Goal: Information Seeking & Learning: Understand process/instructions

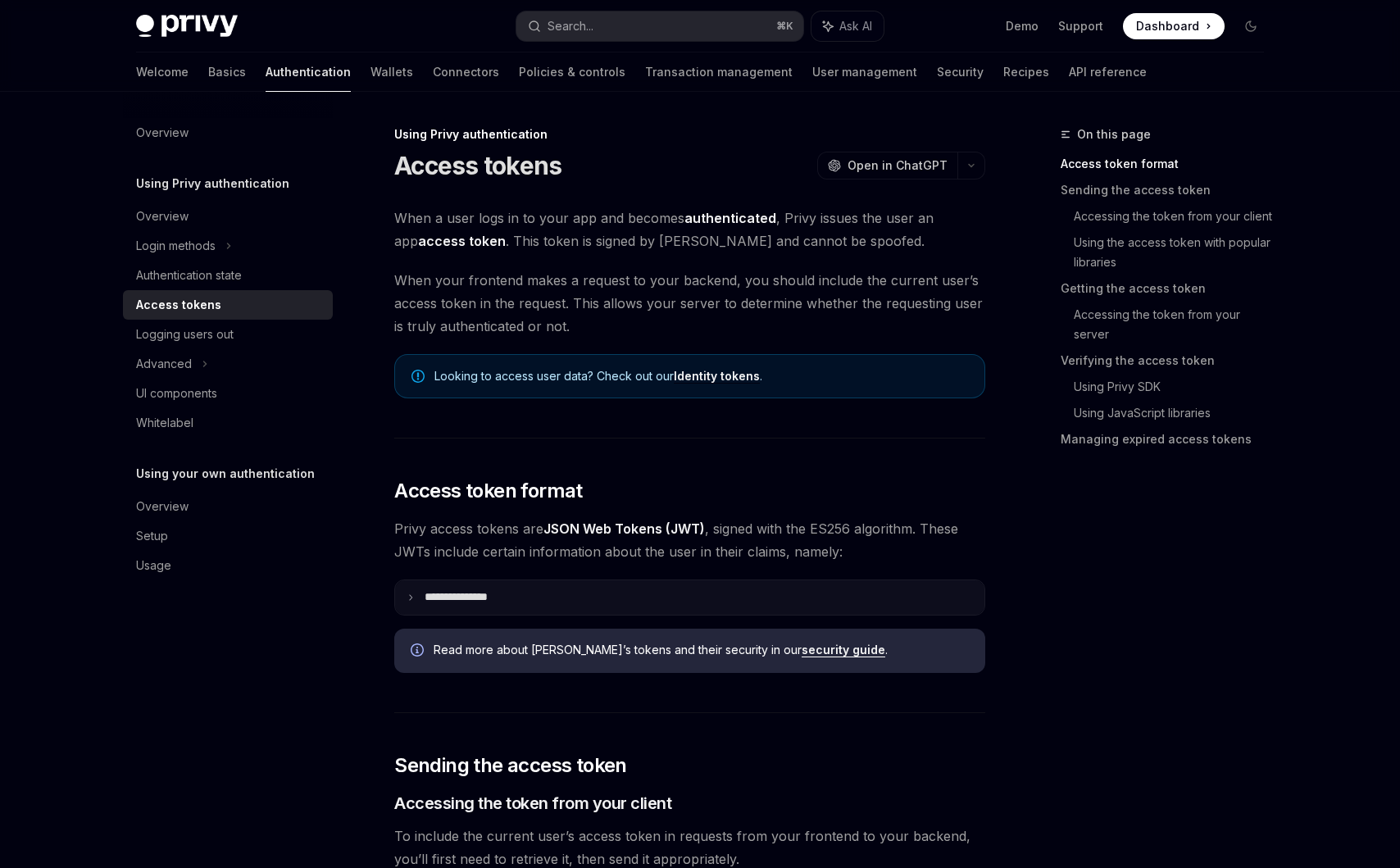
click at [417, 599] on summary "**********" at bounding box center [690, 597] width 589 height 34
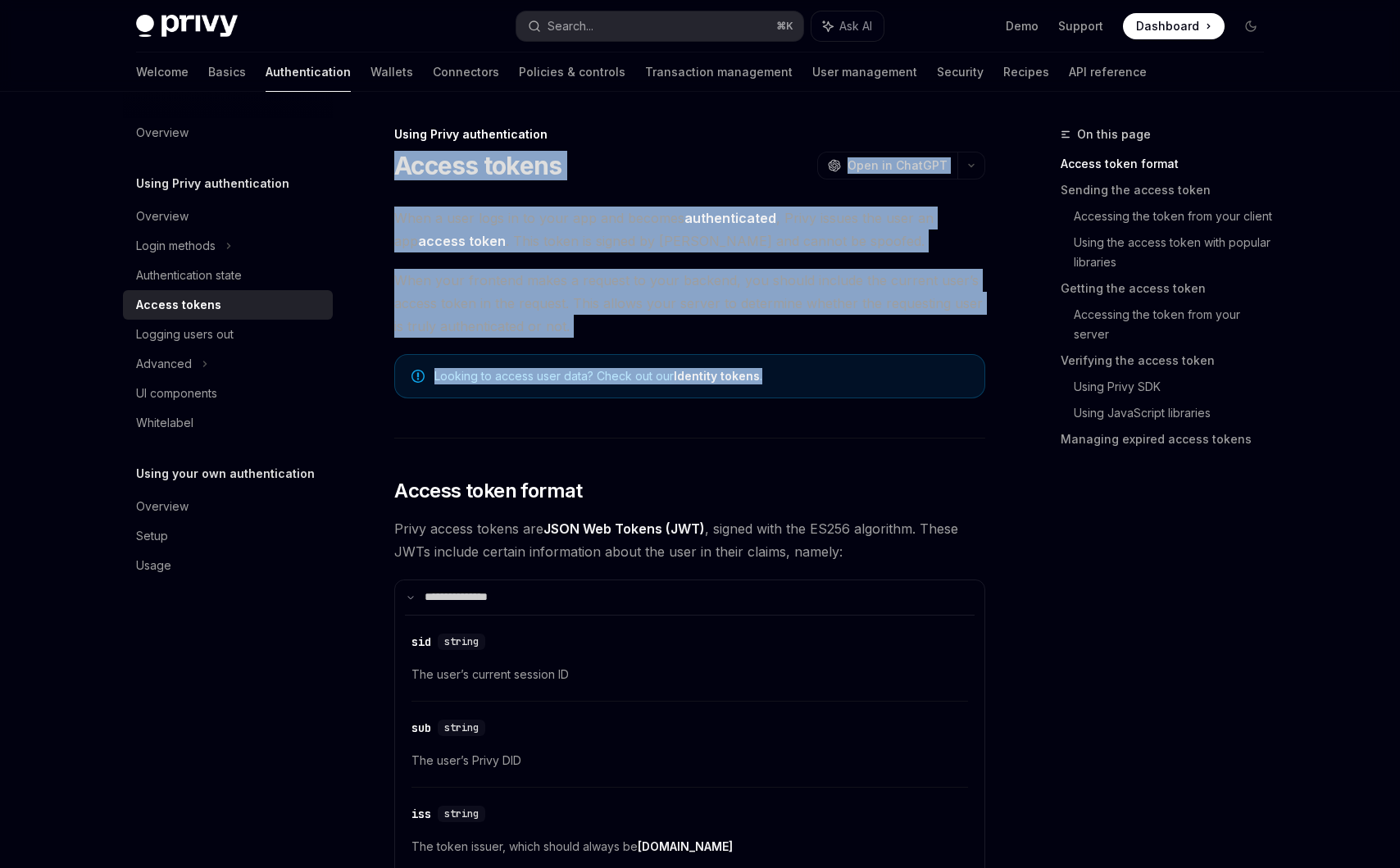
drag, startPoint x: 387, startPoint y: 158, endPoint x: 554, endPoint y: 429, distance: 318.3
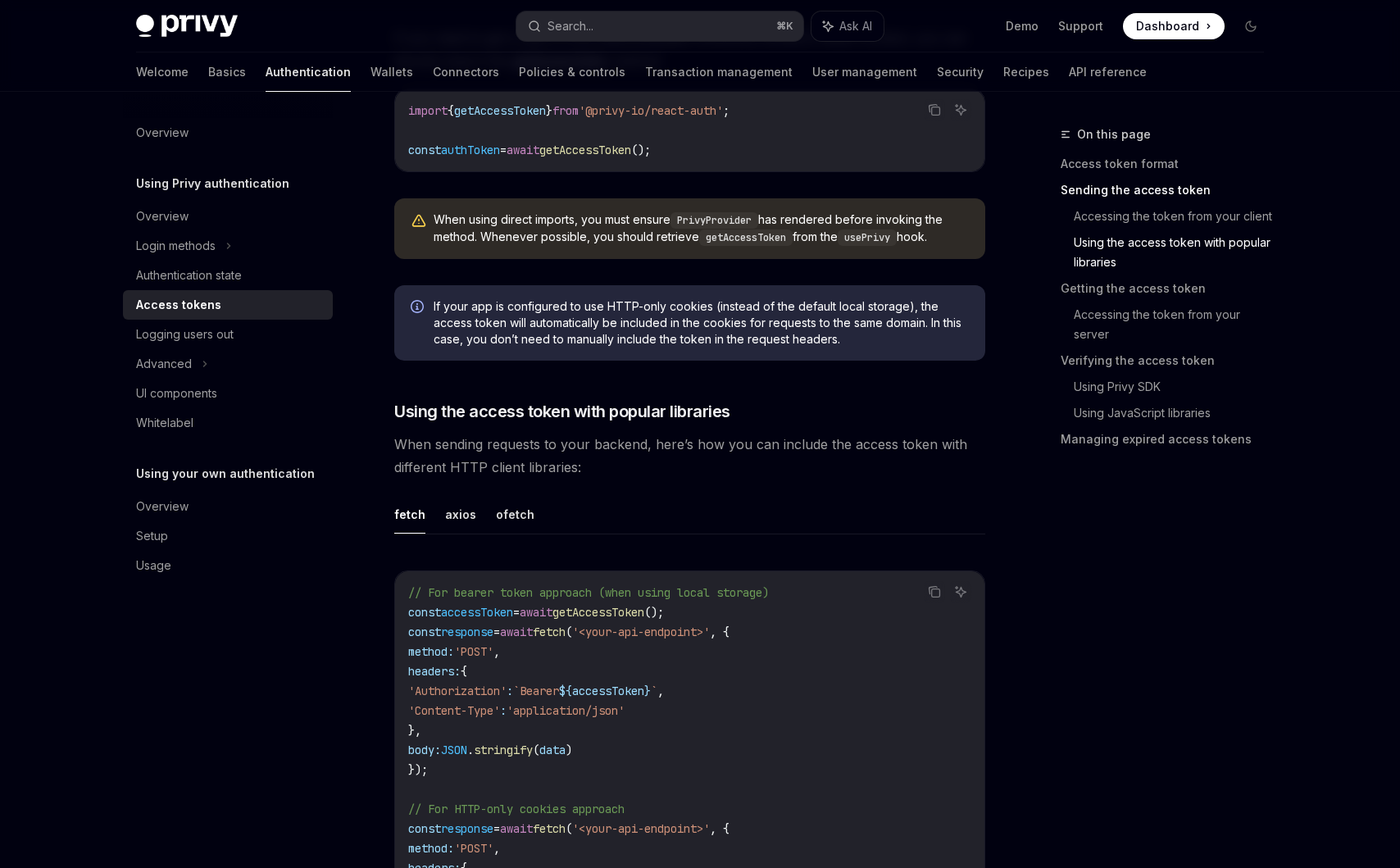
scroll to position [1620, 0]
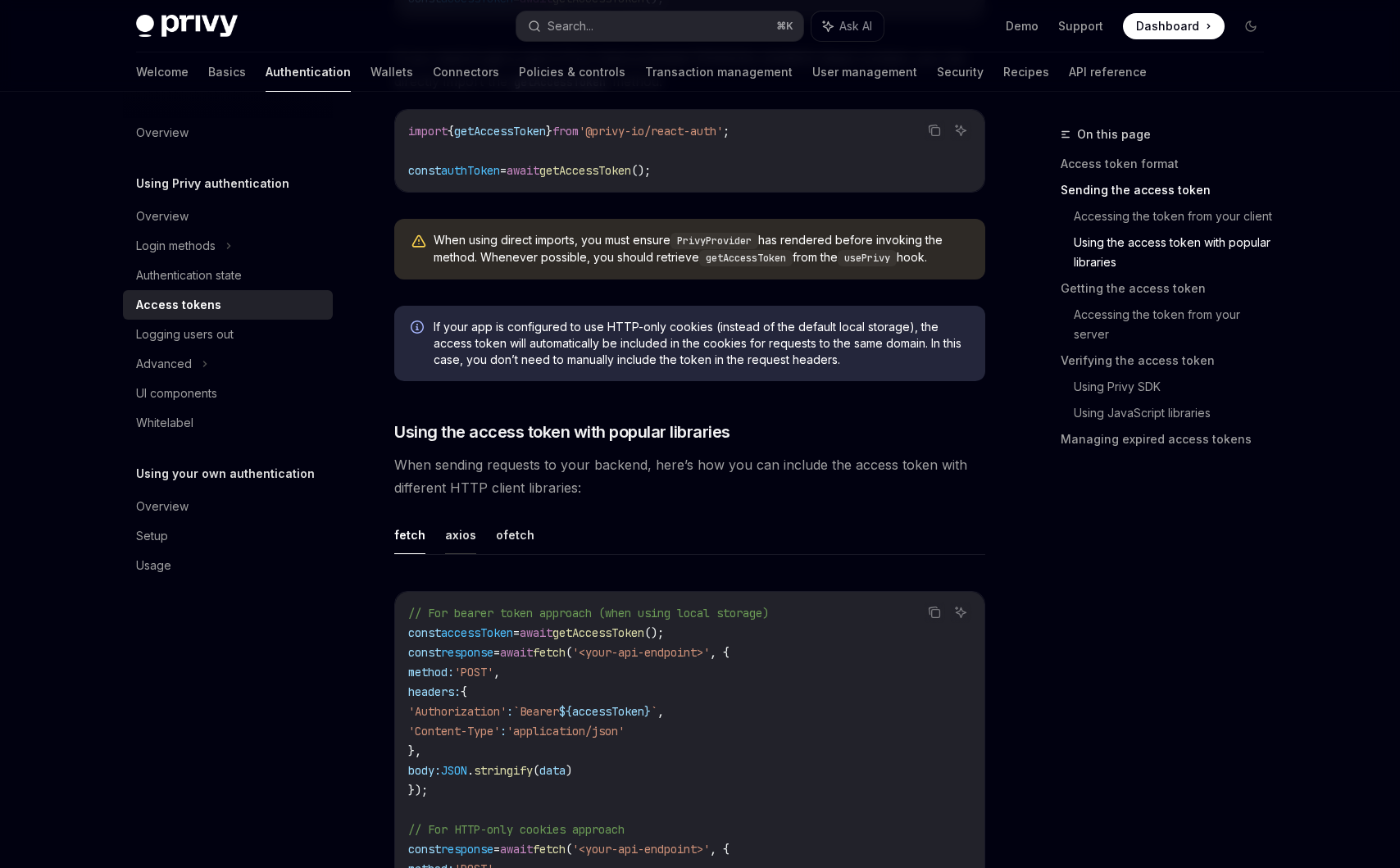
click at [464, 533] on button "axios" at bounding box center [460, 534] width 31 height 38
type textarea "*"
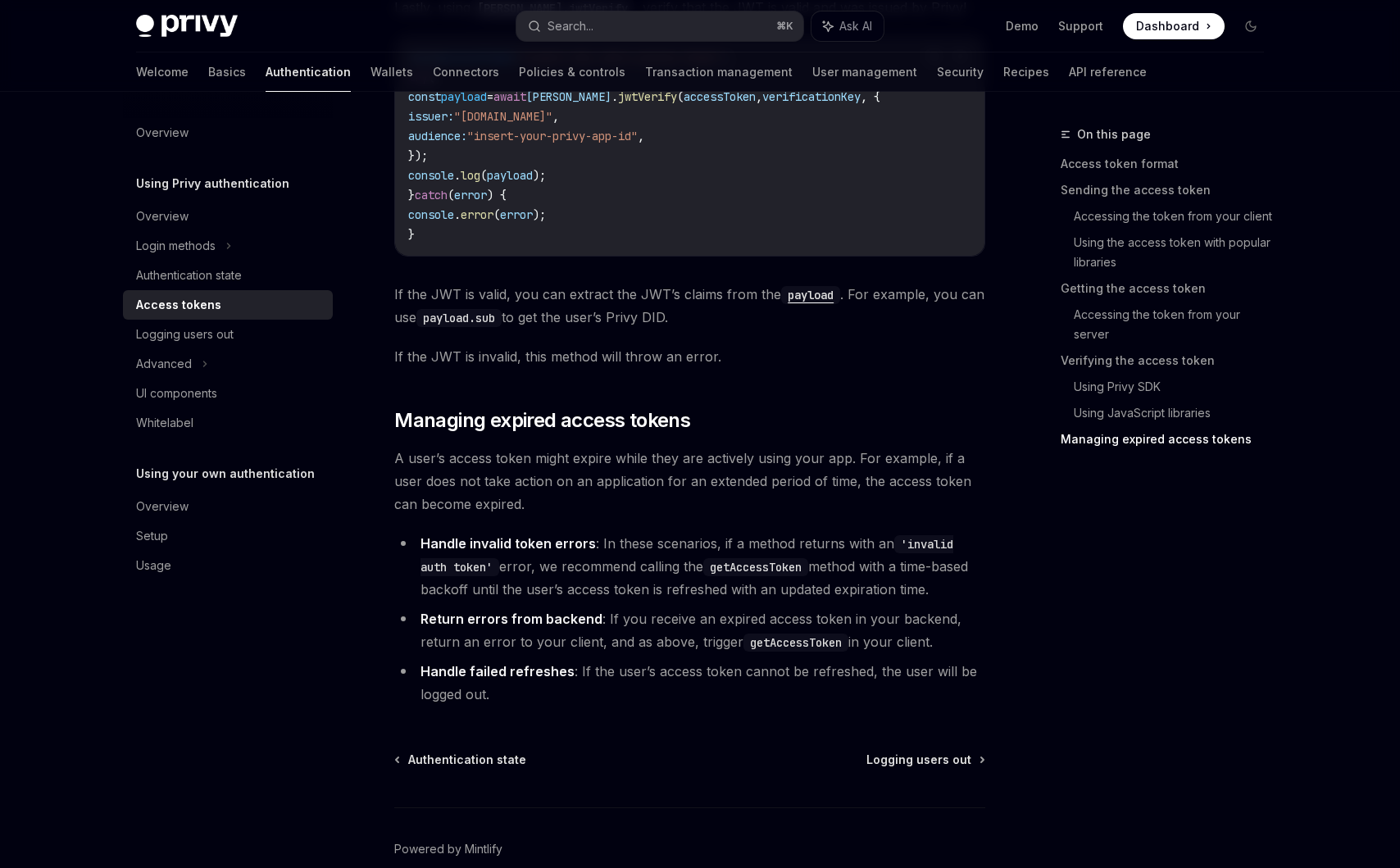
scroll to position [4663, 0]
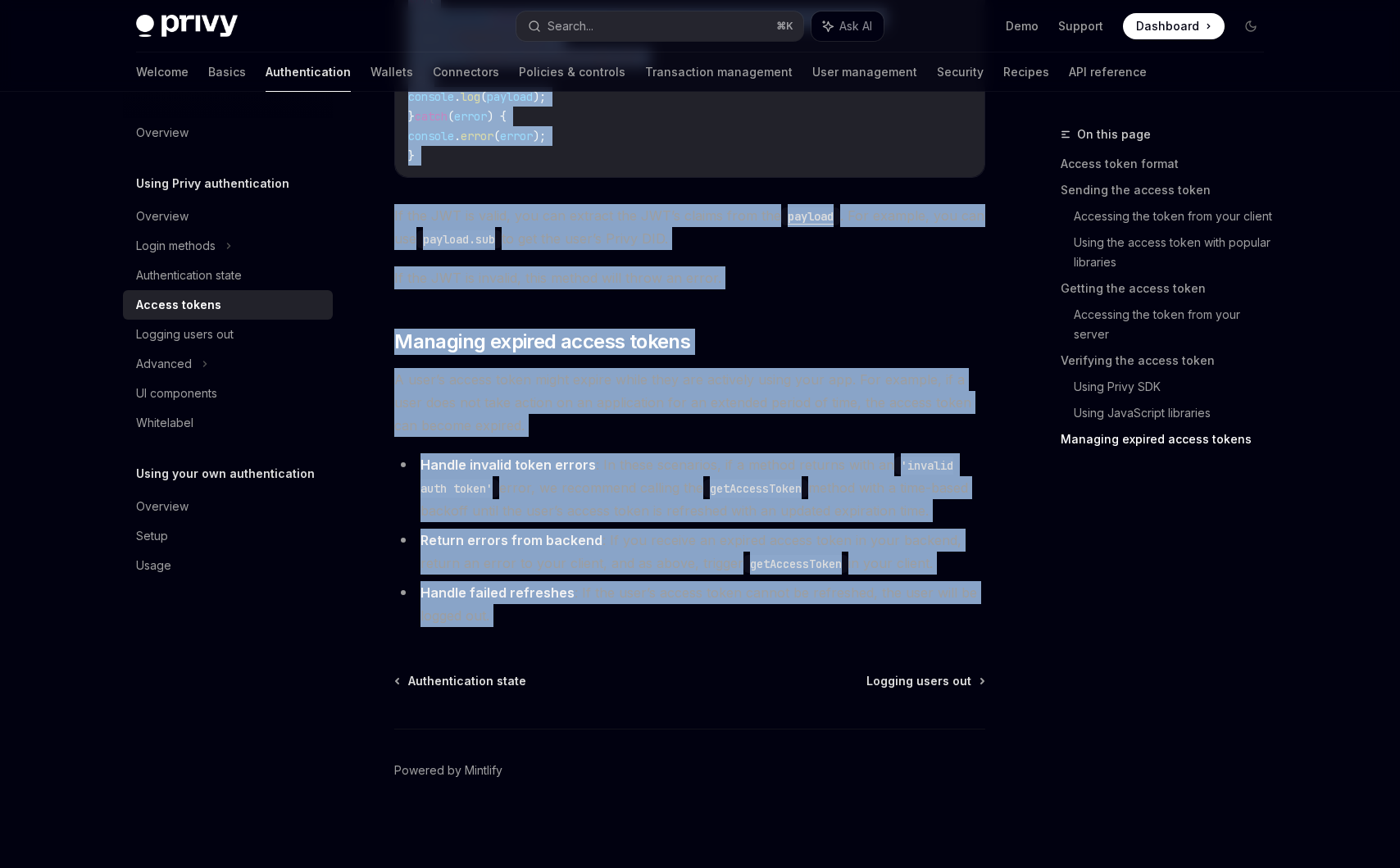
click at [547, 611] on li "Handle failed refreshes : If the user’s access token cannot be refreshed, the u…" at bounding box center [690, 604] width 591 height 46
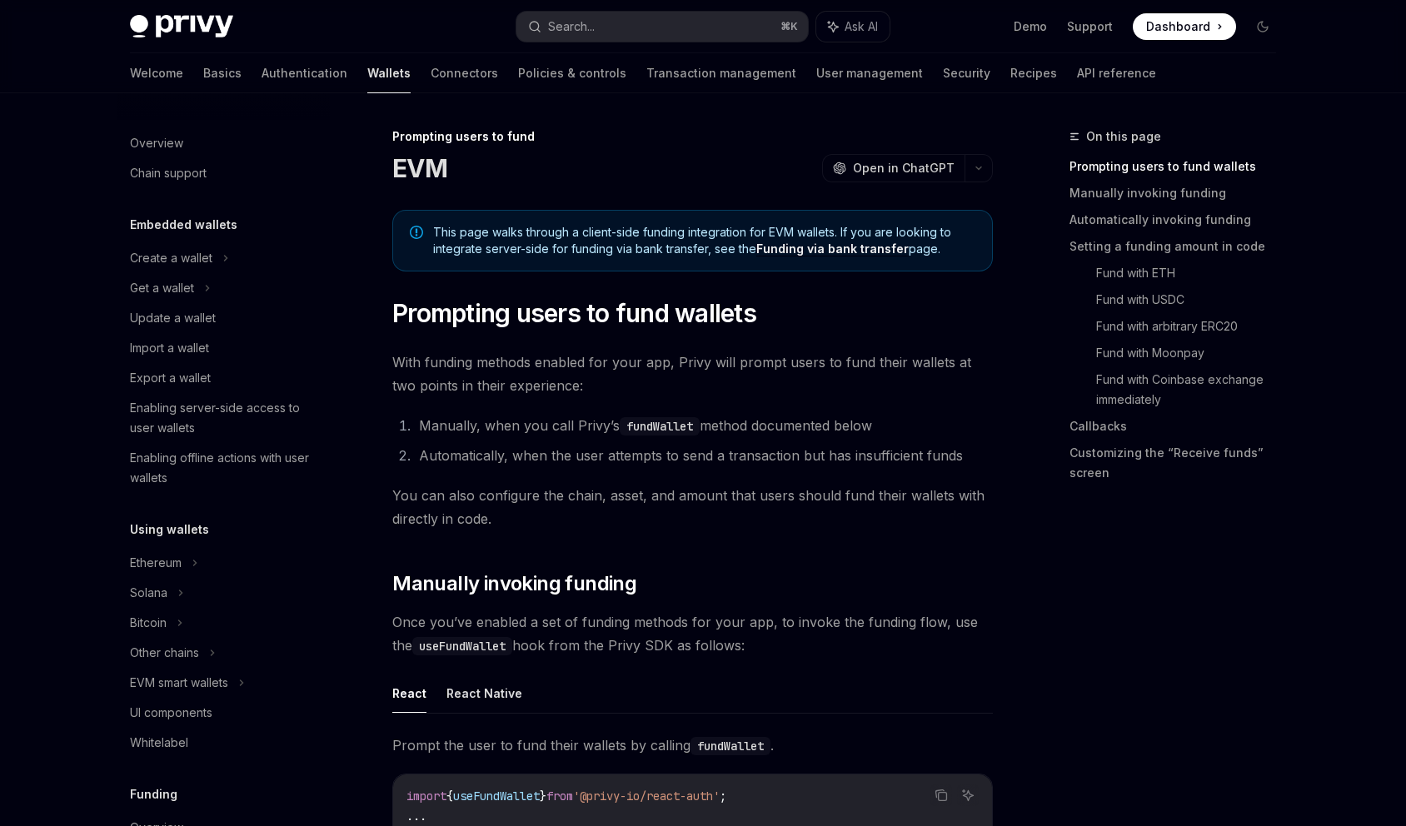
scroll to position [488, 0]
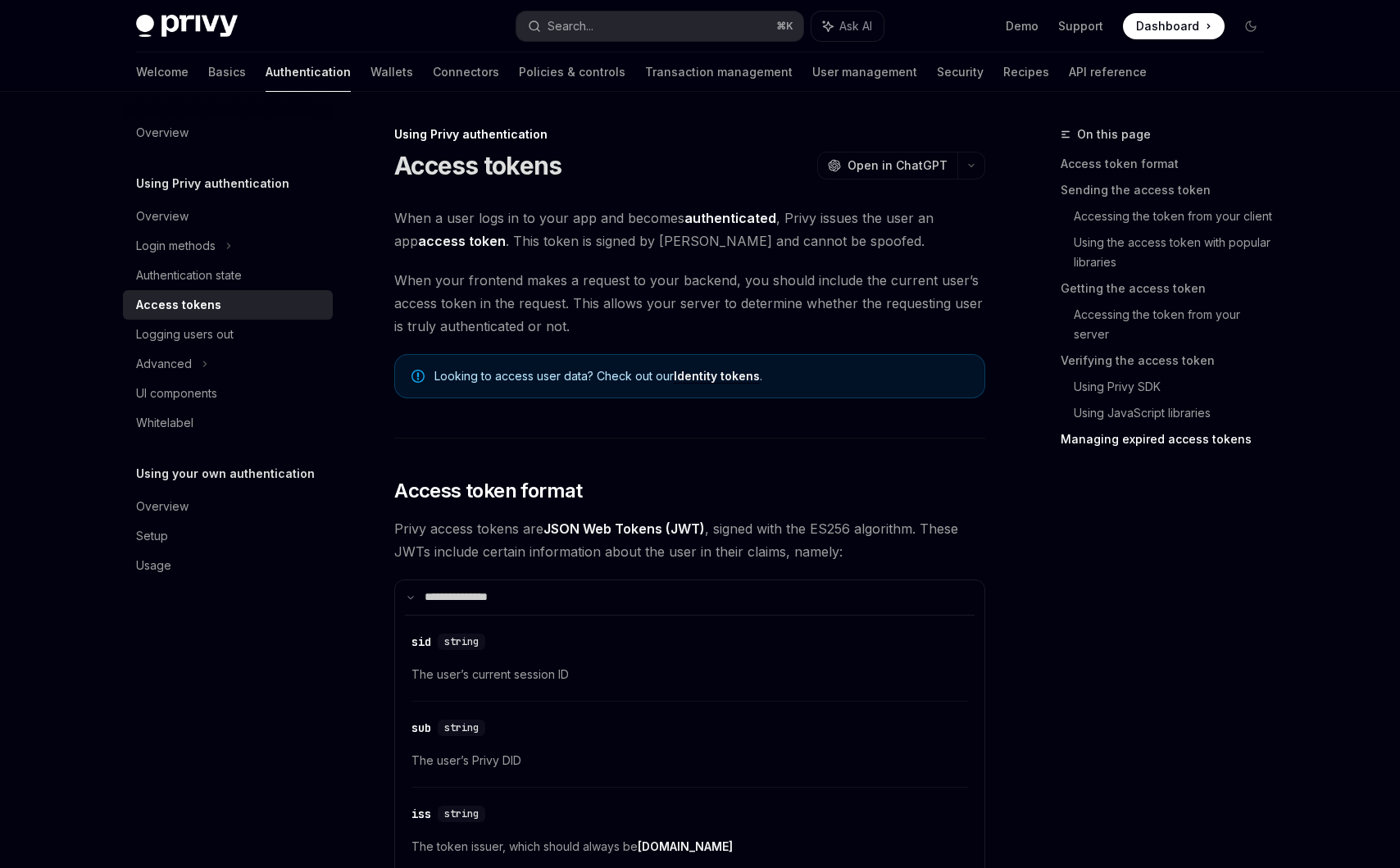
scroll to position [4663, 0]
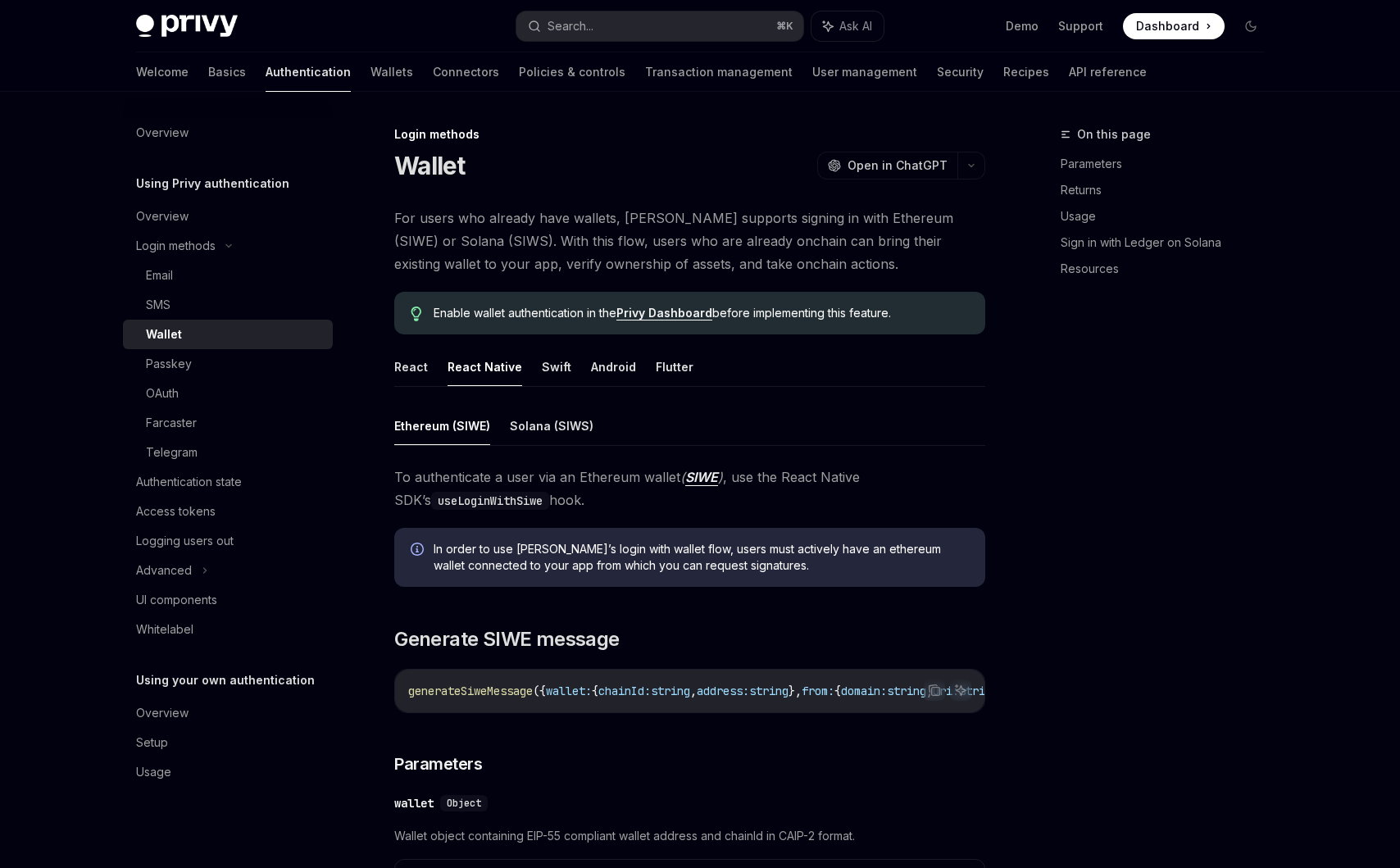
scroll to position [239, 0]
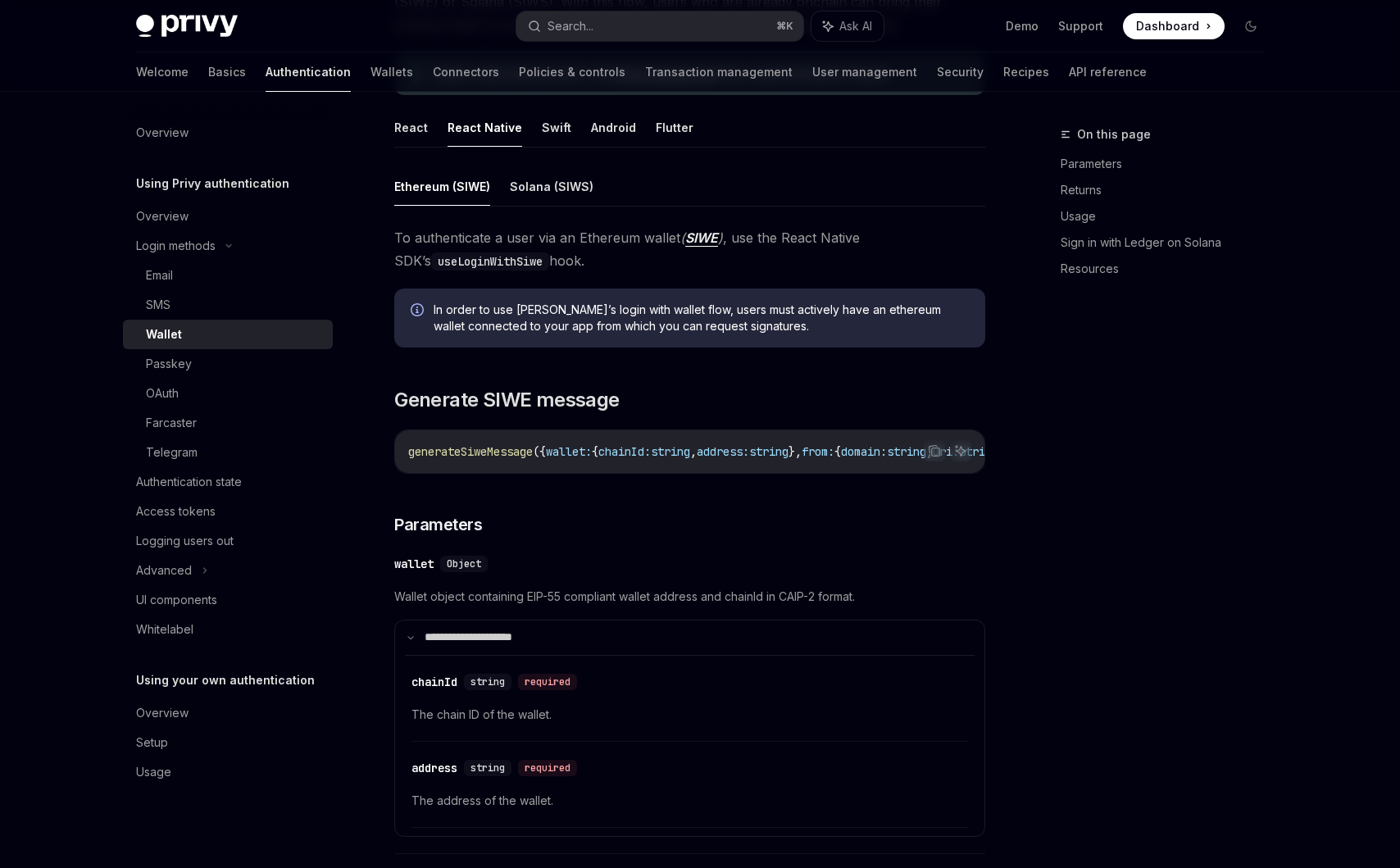
click at [1098, 631] on div "On this page Parameters Returns Usage Sign in with Ledger on Solana Resources" at bounding box center [1152, 497] width 249 height 744
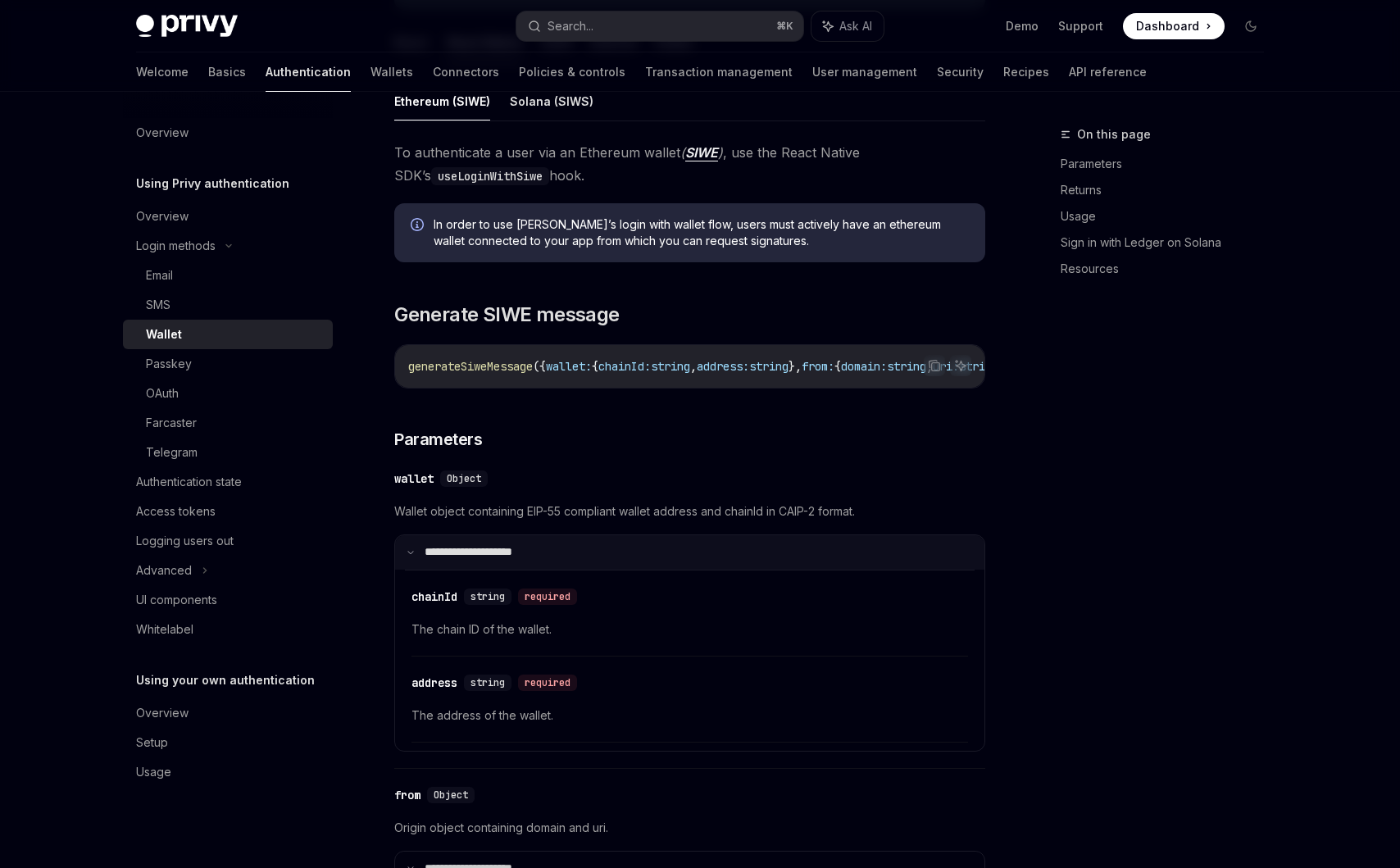
scroll to position [0, 0]
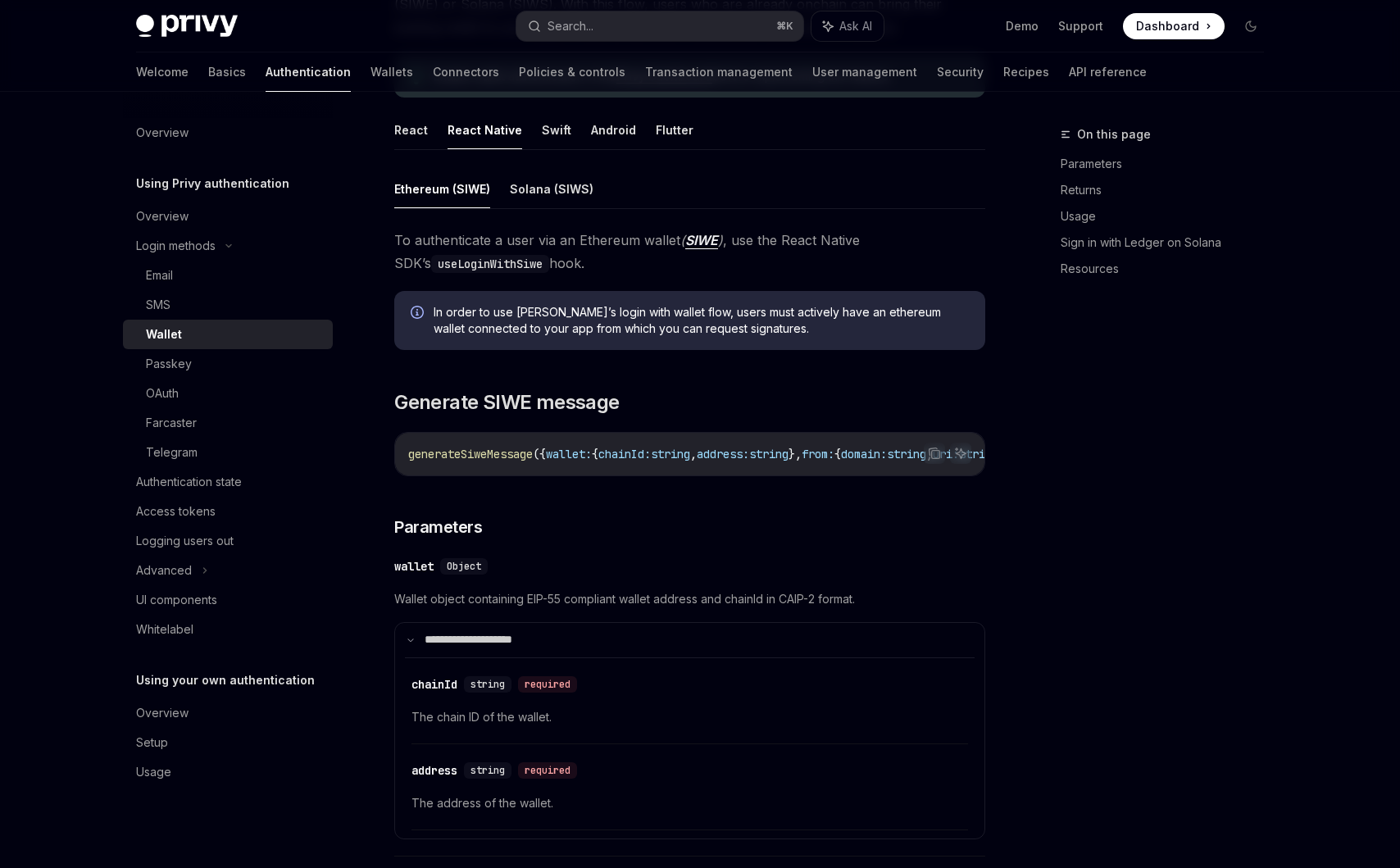
scroll to position [239, 0]
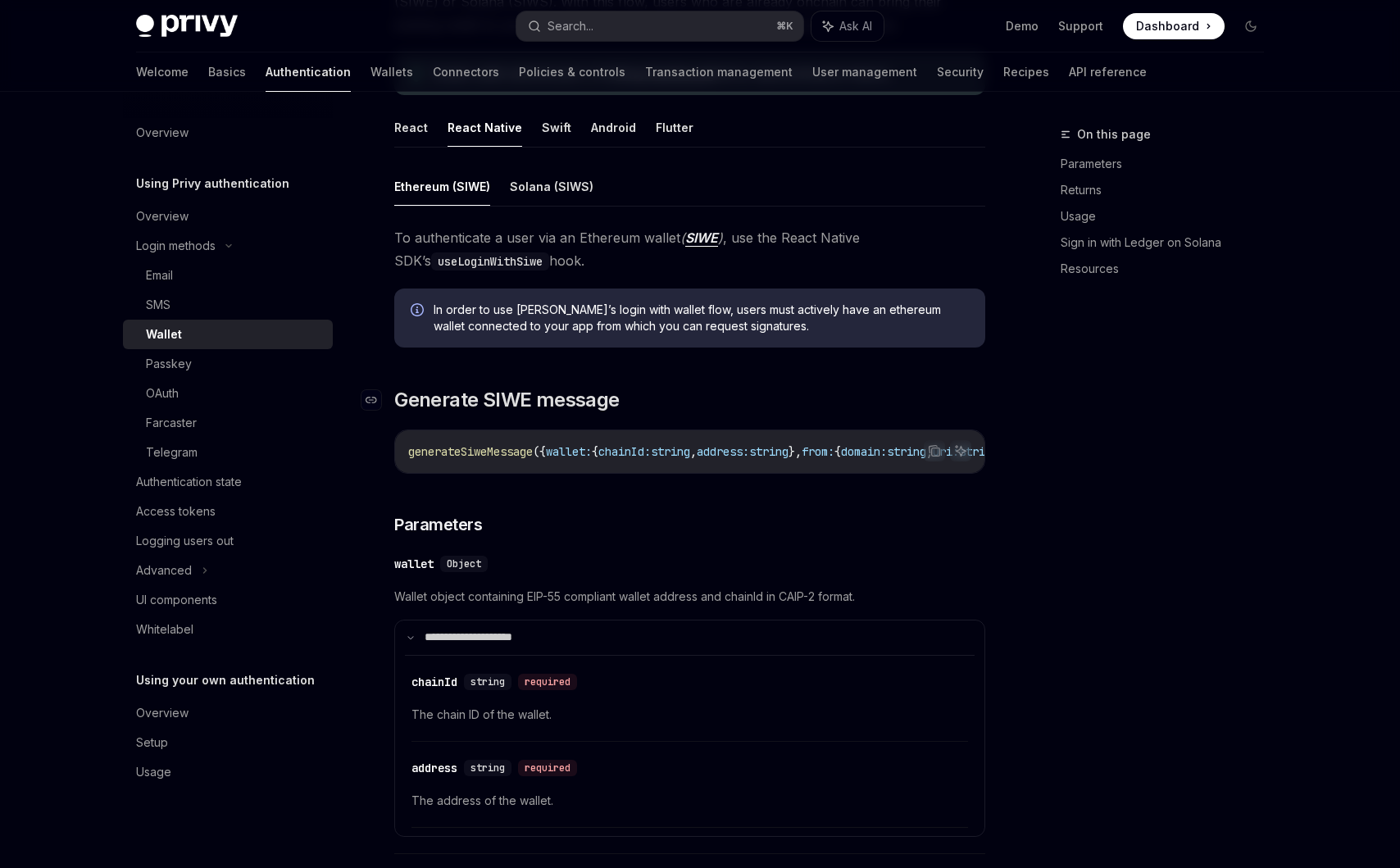
click at [419, 387] on span "Generate SIWE message" at bounding box center [507, 400] width 224 height 27
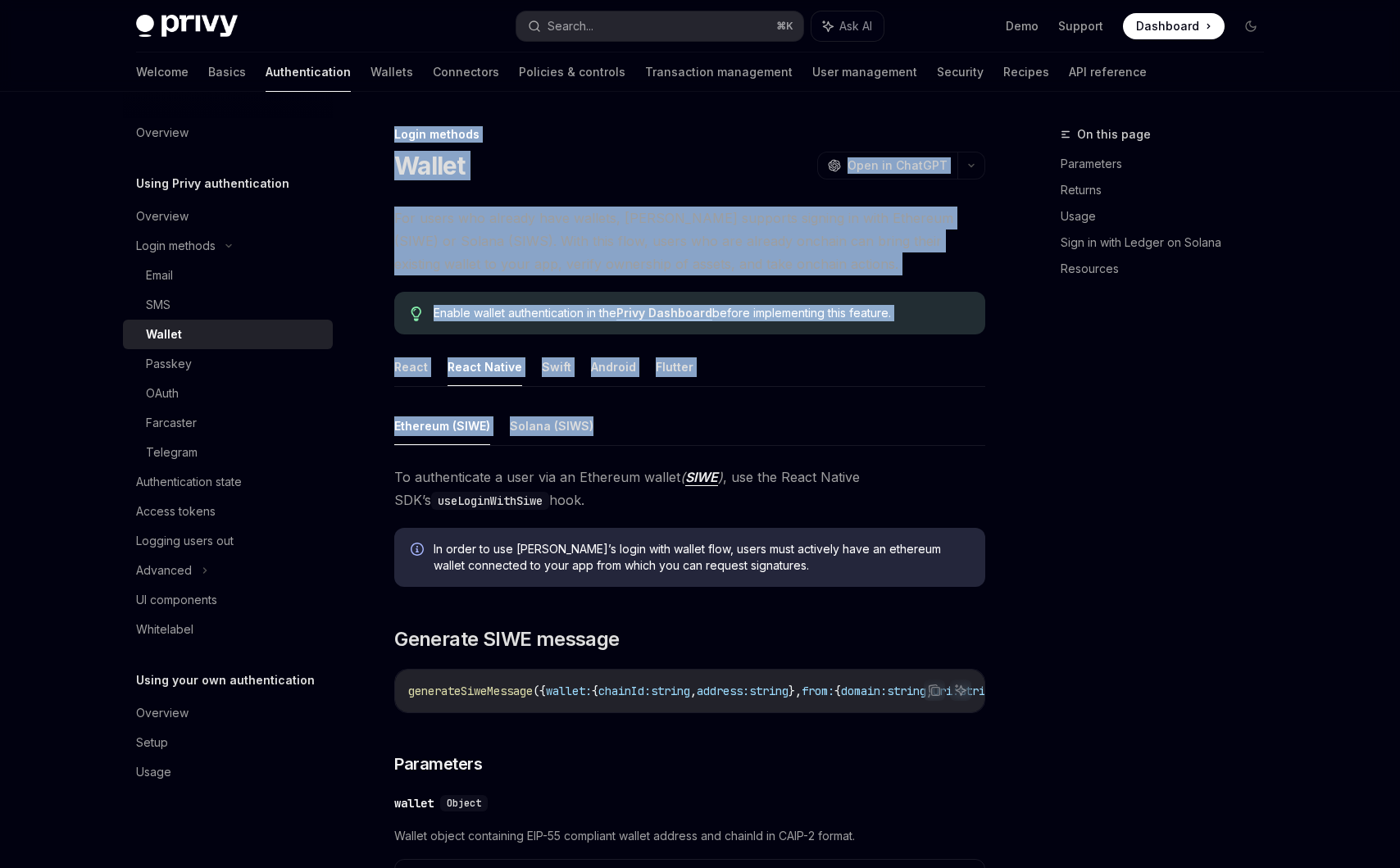
drag, startPoint x: 370, startPoint y: 121, endPoint x: 687, endPoint y: 450, distance: 456.9
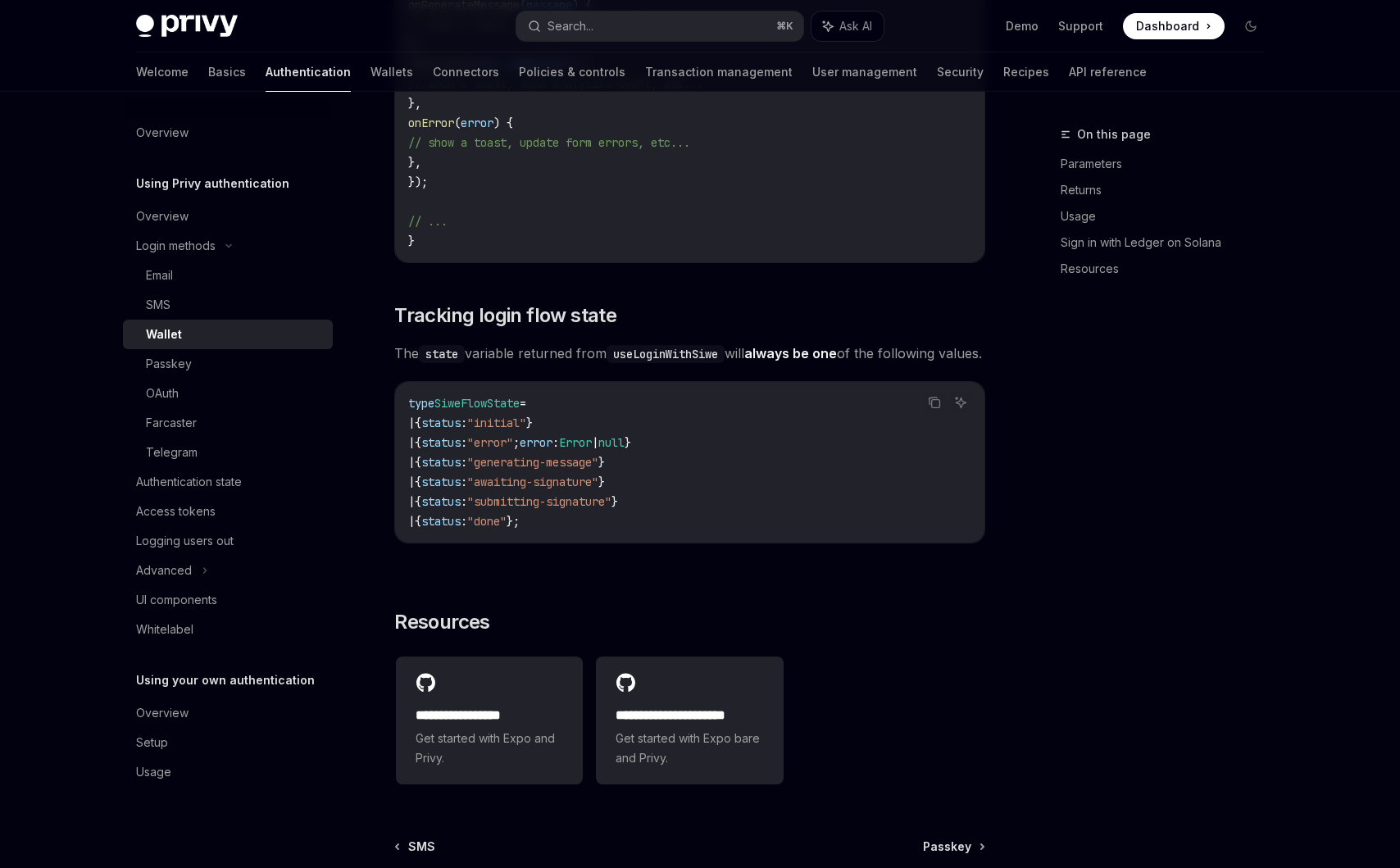
scroll to position [5374, 0]
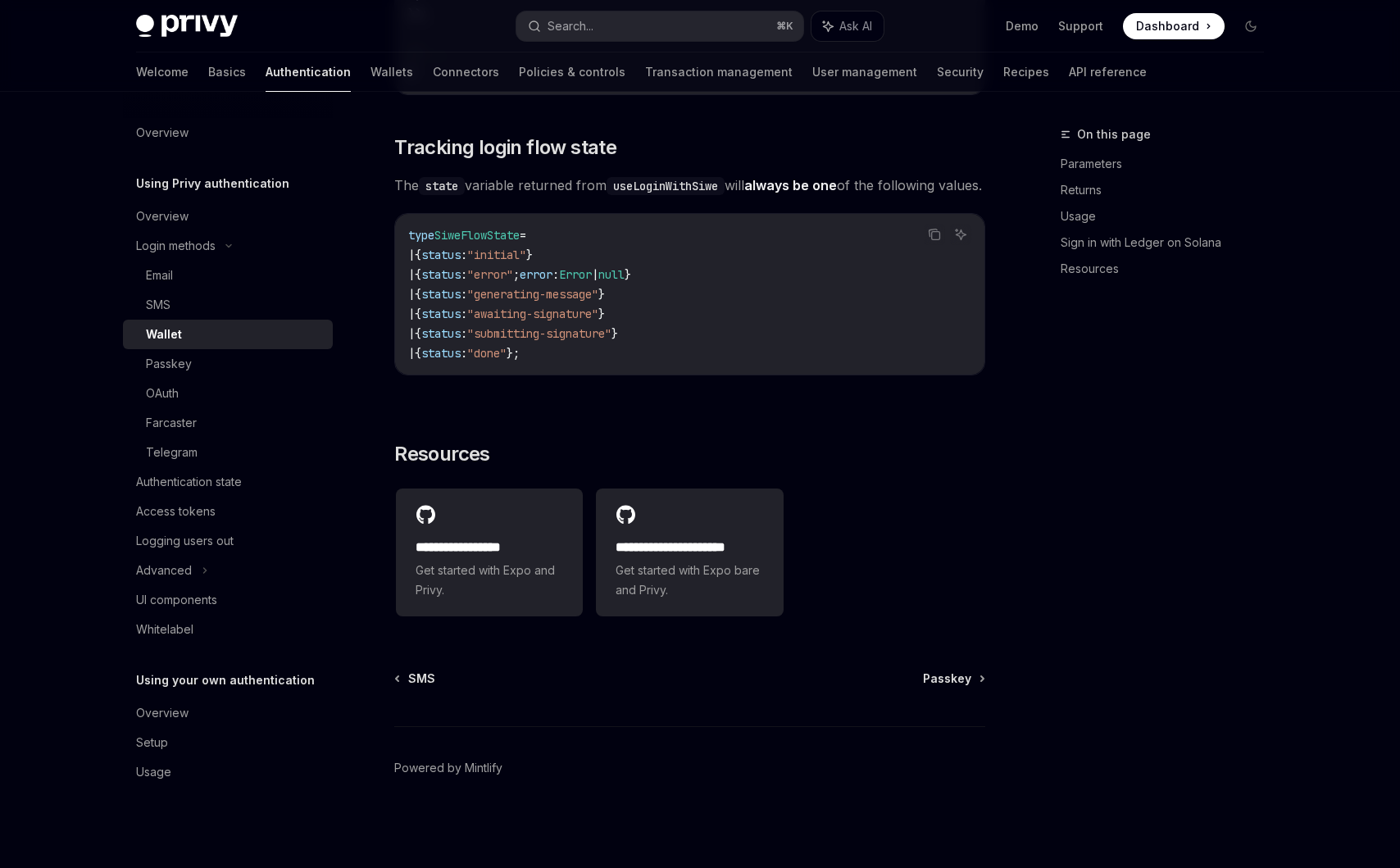
click at [666, 361] on code "type SiweFlowState = | { status : "initial" } | { status : "error" ; error : Er…" at bounding box center [690, 294] width 563 height 138
copy div "Login methods Wallet OpenAI Open in ChatGPT OpenAI Open in ChatGPT For users wh…"
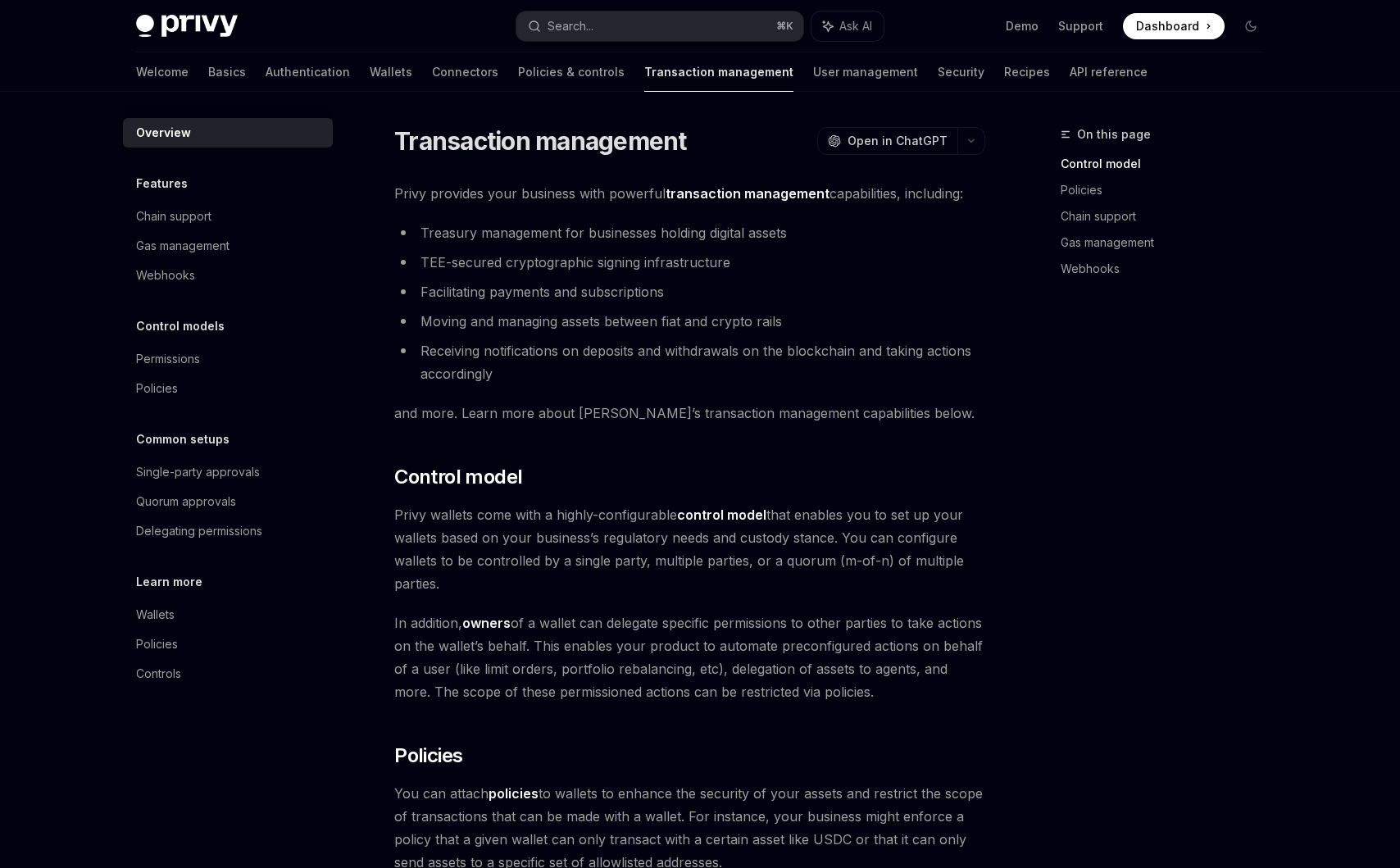
click at [226, 597] on div "Learn more Wallets Policies Controls" at bounding box center [227, 631] width 210 height 116
click at [228, 607] on div "Wallets" at bounding box center [229, 615] width 187 height 20
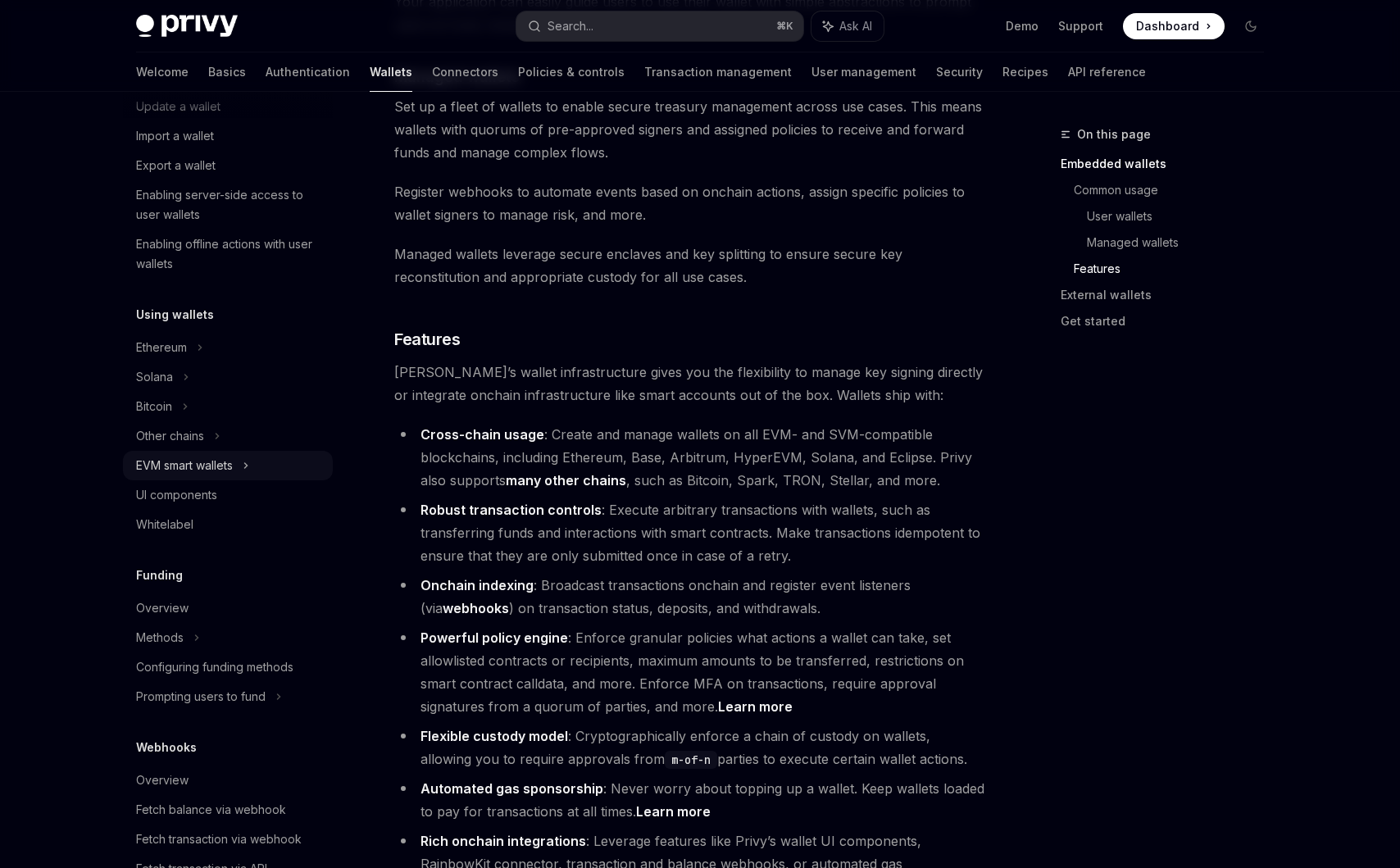
scroll to position [238, 0]
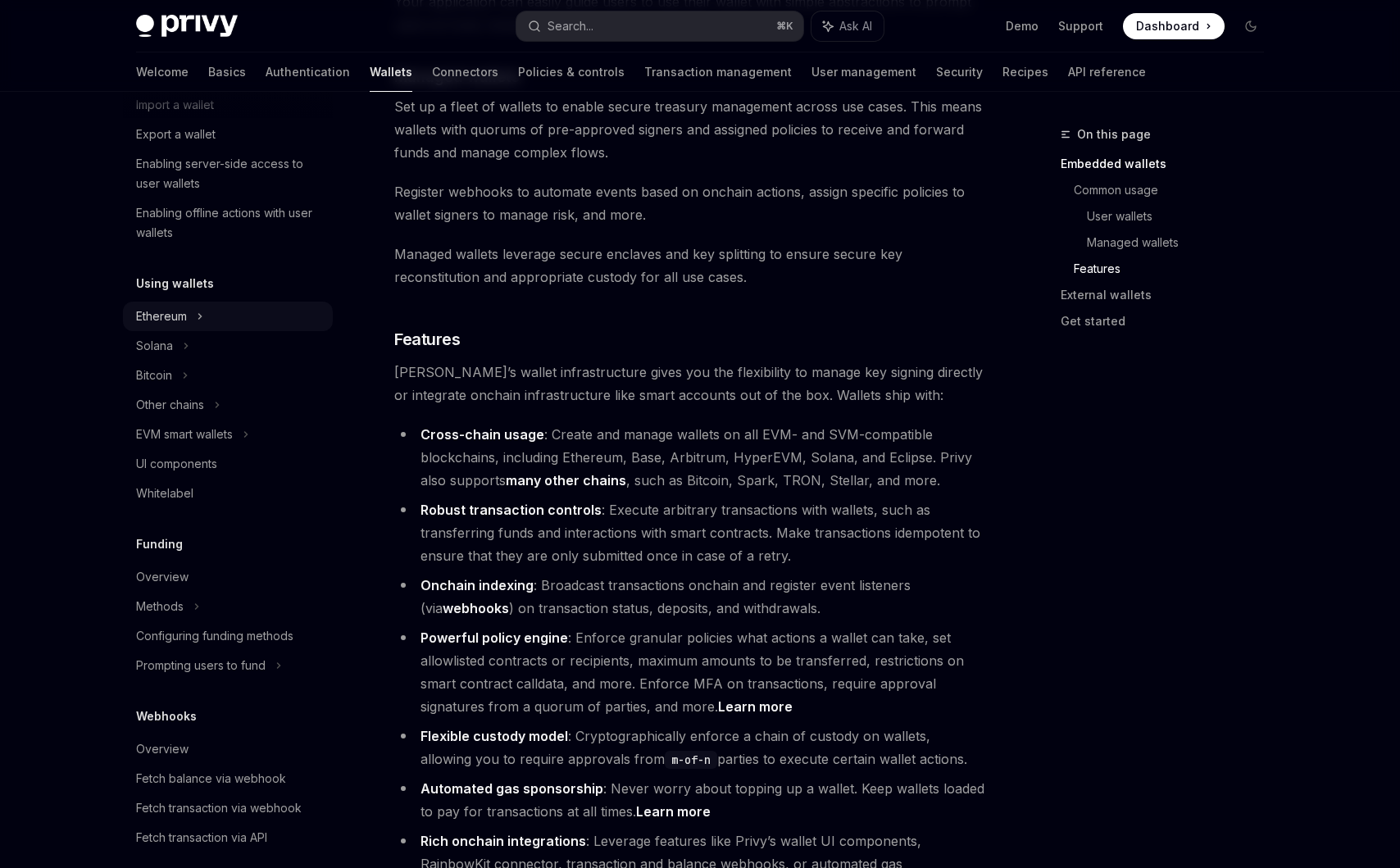
click at [186, 27] on div "Ethereum" at bounding box center [176, 17] width 81 height 20
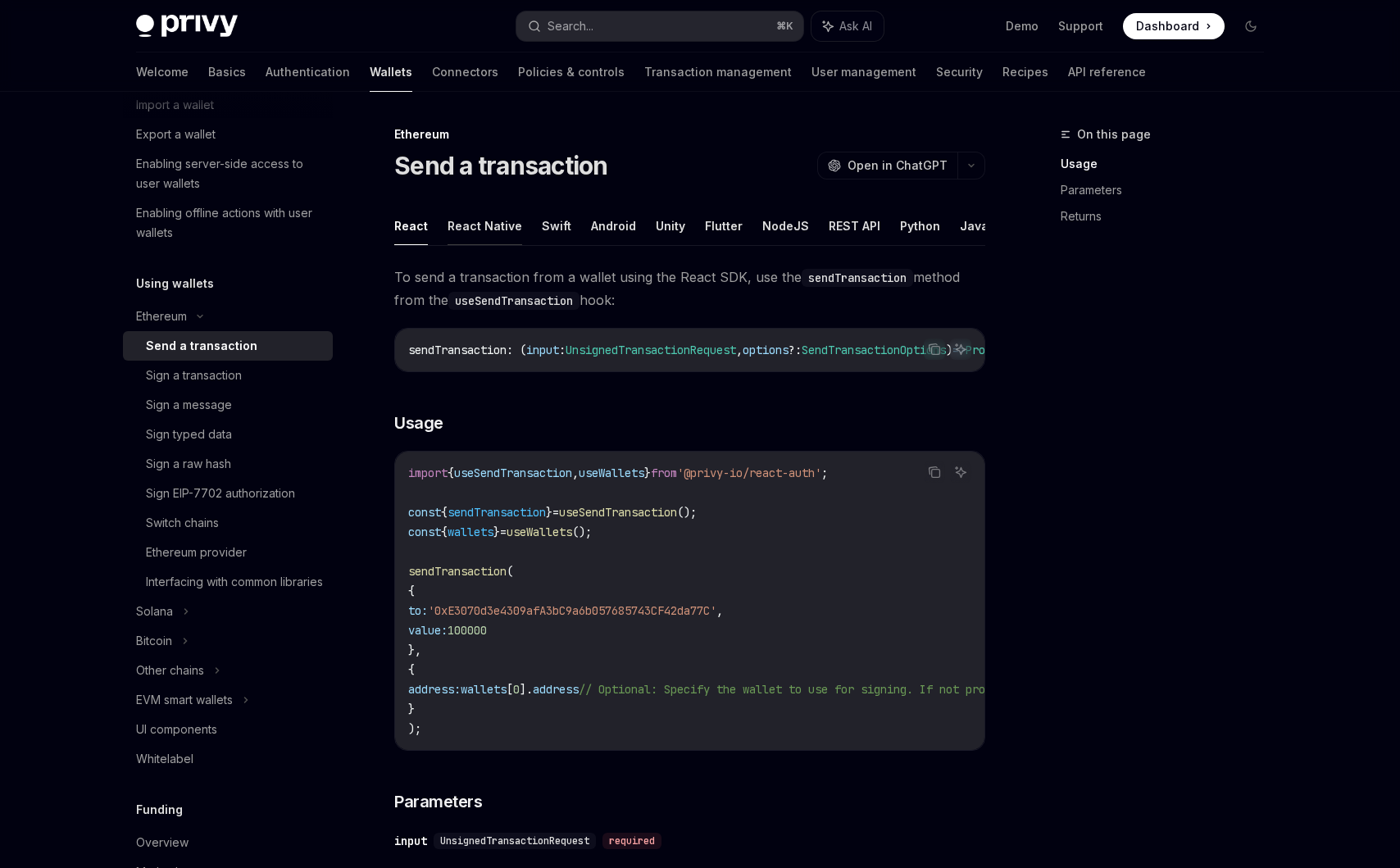
click at [475, 226] on button "React Native" at bounding box center [485, 225] width 75 height 38
type textarea "*"
